Goal: Use online tool/utility: Utilize a website feature to perform a specific function

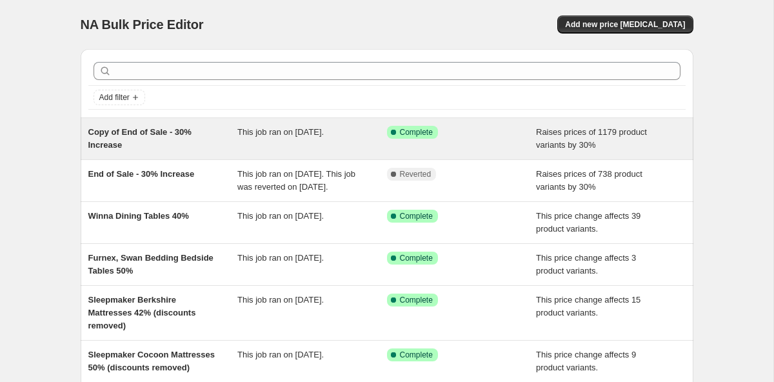
click at [186, 133] on span "Copy of End of Sale - 30% Increase" at bounding box center [139, 138] width 103 height 23
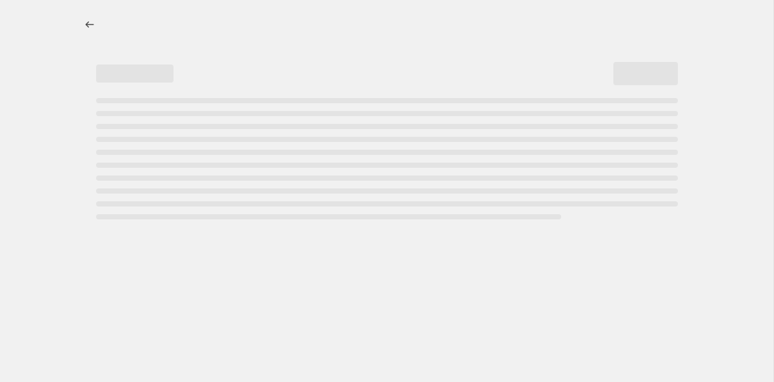
select select "percentage"
select select "remove"
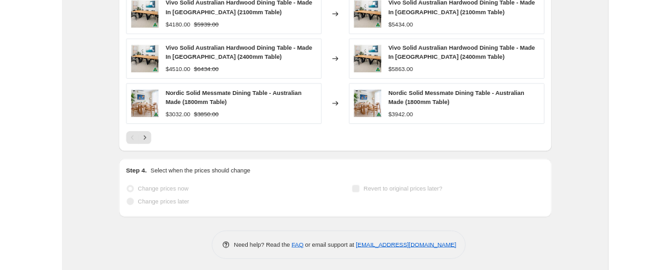
scroll to position [1016, 0]
